Goal: Navigation & Orientation: Find specific page/section

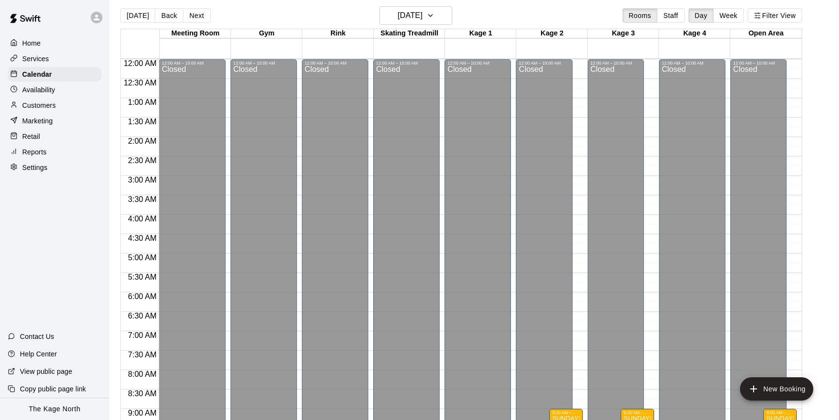
scroll to position [204, 0]
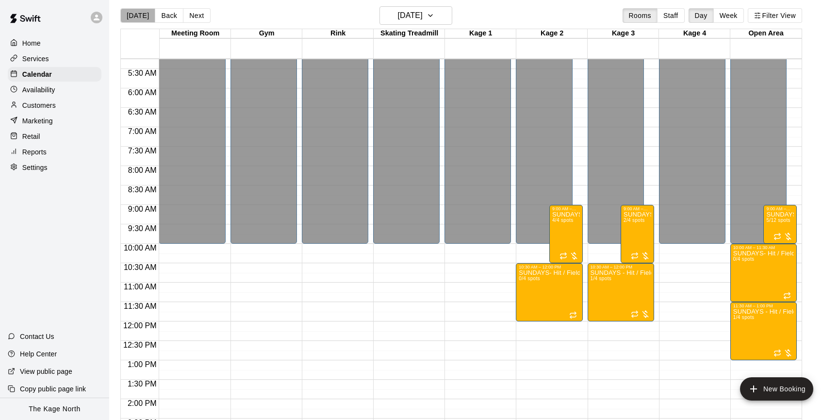
click at [138, 17] on button "[DATE]" at bounding box center [137, 15] width 35 height 15
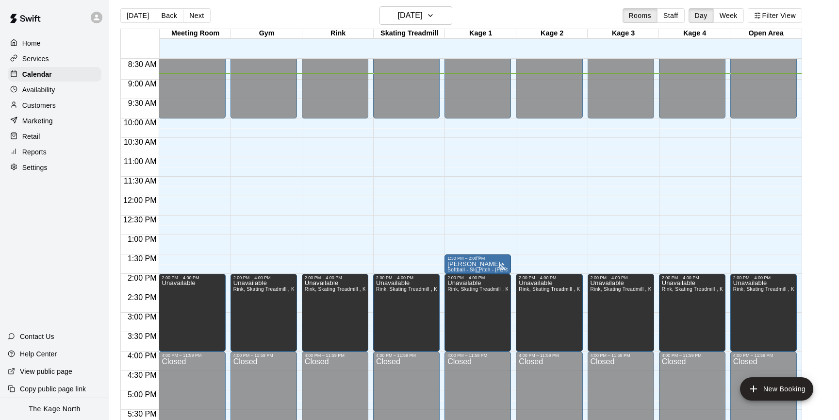
scroll to position [365, 0]
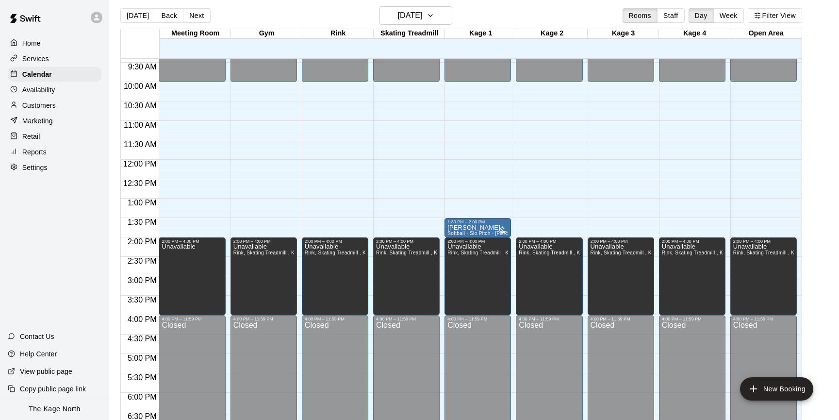
click at [98, 22] on div at bounding box center [97, 18] width 12 height 12
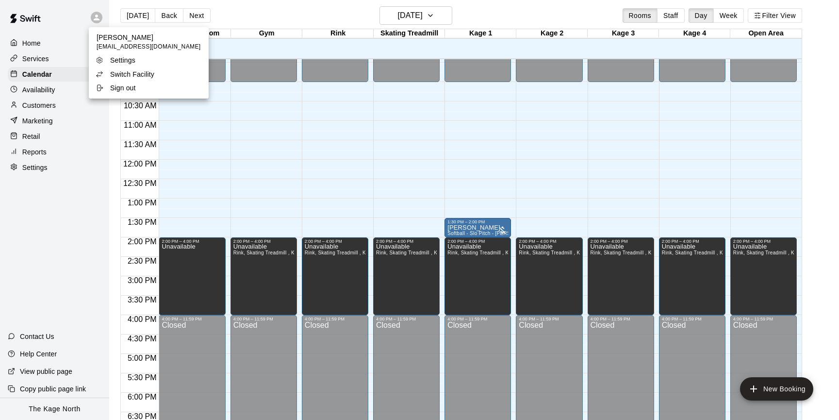
click at [165, 75] on li "Switch Facility" at bounding box center [149, 74] width 120 height 14
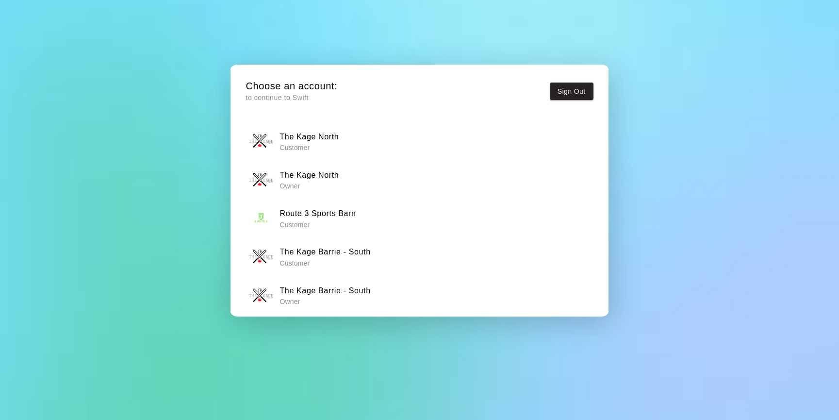
scroll to position [6, 0]
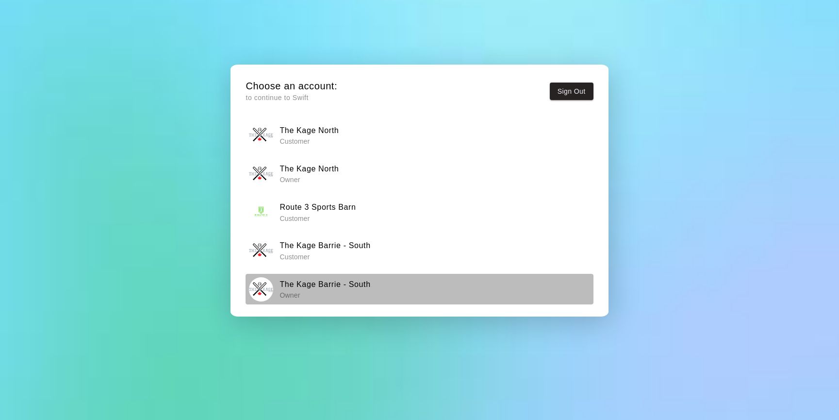
click at [333, 286] on h6 "The Kage Barrie - South" at bounding box center [324, 284] width 91 height 13
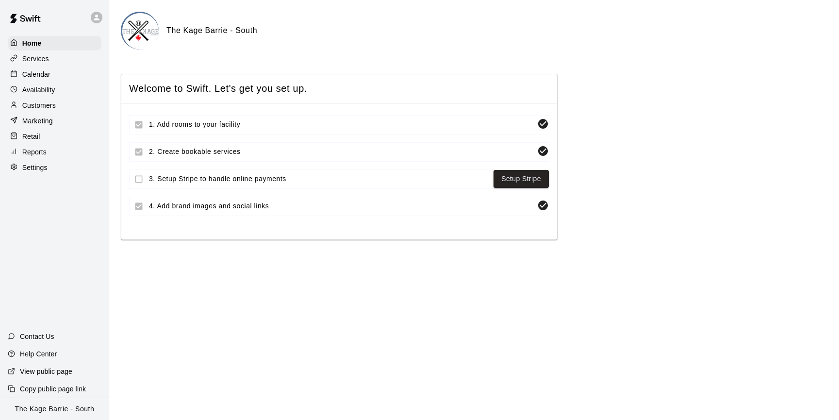
click at [63, 72] on div "Calendar" at bounding box center [55, 74] width 94 height 15
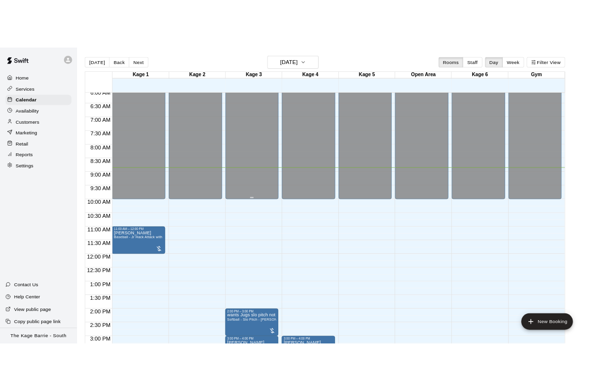
scroll to position [304, 0]
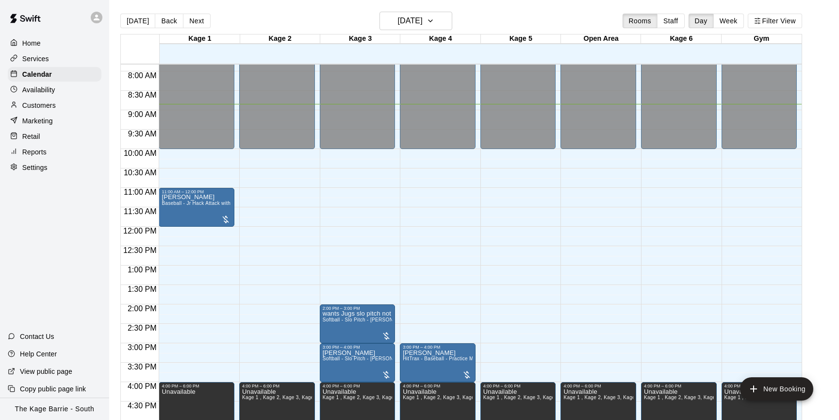
click at [67, 108] on div "Customers" at bounding box center [55, 105] width 94 height 15
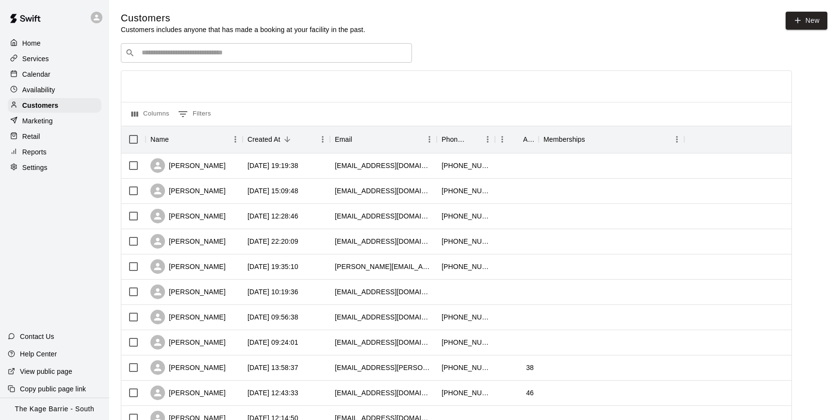
click at [220, 54] on input "Search customers by name or email" at bounding box center [273, 53] width 269 height 10
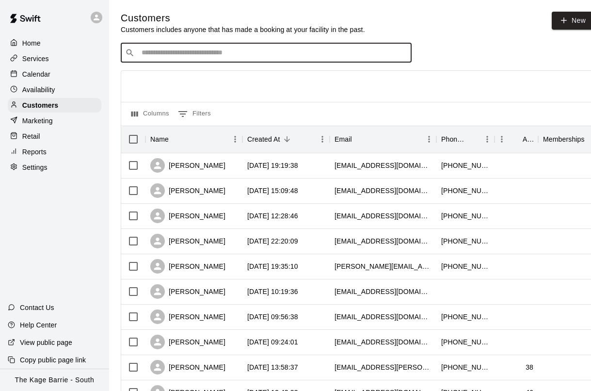
click at [46, 74] on p "Calendar" at bounding box center [36, 74] width 28 height 10
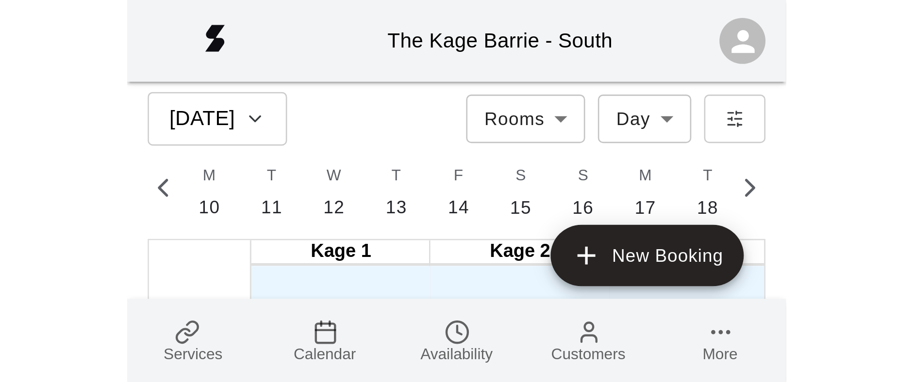
scroll to position [0, 4062]
